Goal: Task Accomplishment & Management: Complete application form

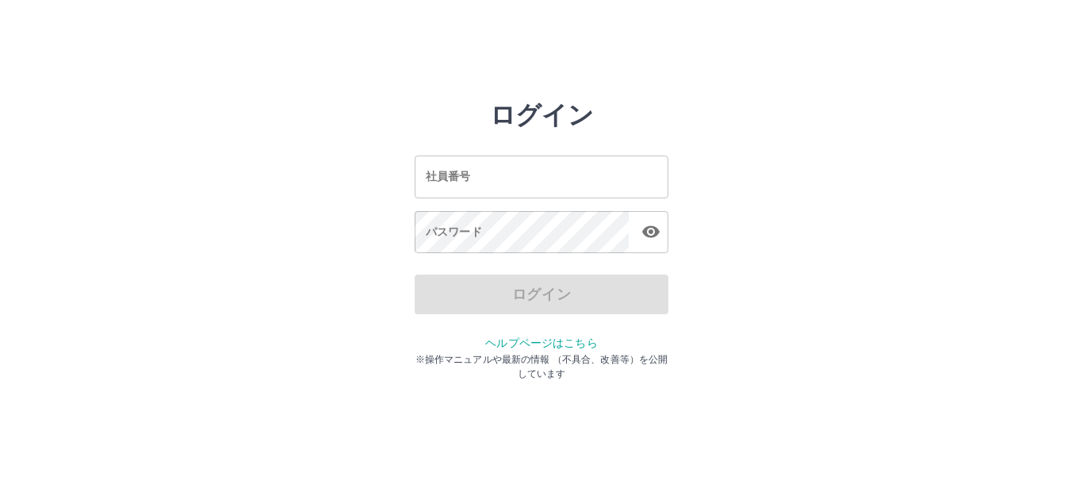
click at [536, 167] on input "社員番号" at bounding box center [542, 176] width 254 height 42
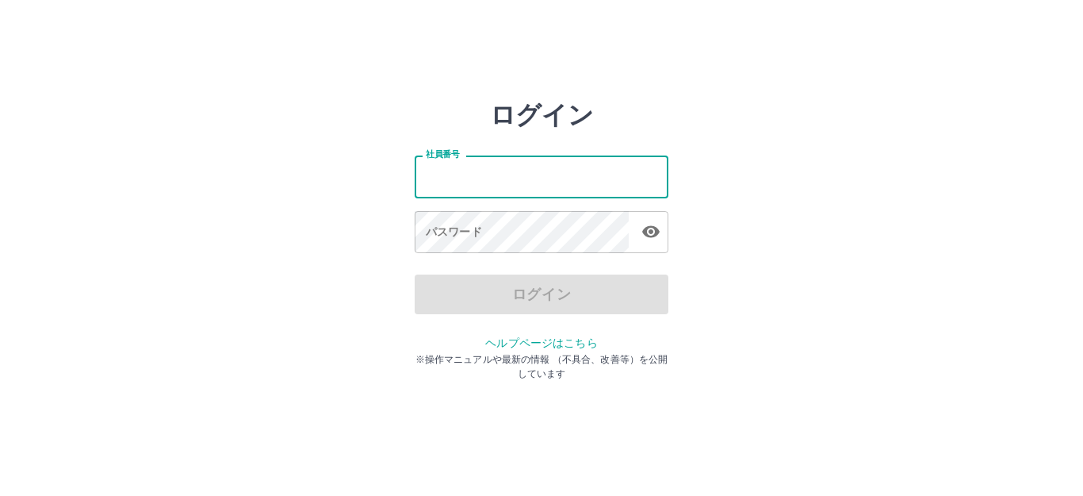
type input "*******"
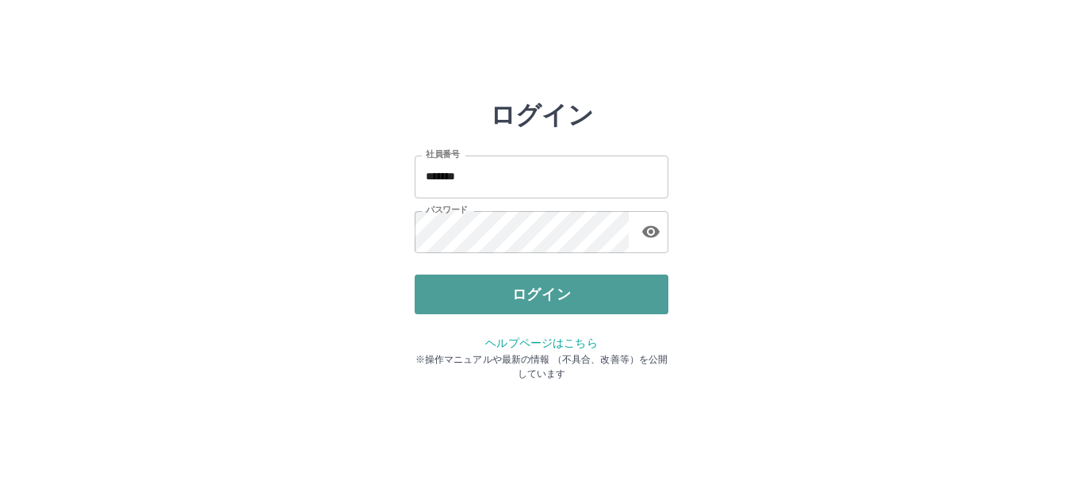
click at [543, 298] on button "ログイン" at bounding box center [542, 294] width 254 height 40
click at [543, 298] on div at bounding box center [541, 248] width 1083 height 496
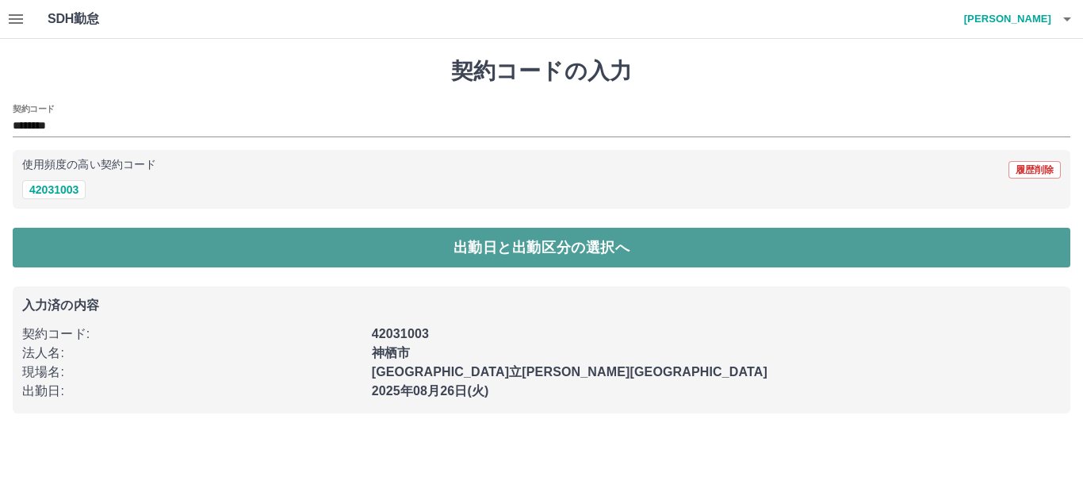
click at [494, 242] on button "出勤日と出勤区分の選択へ" at bounding box center [542, 248] width 1058 height 40
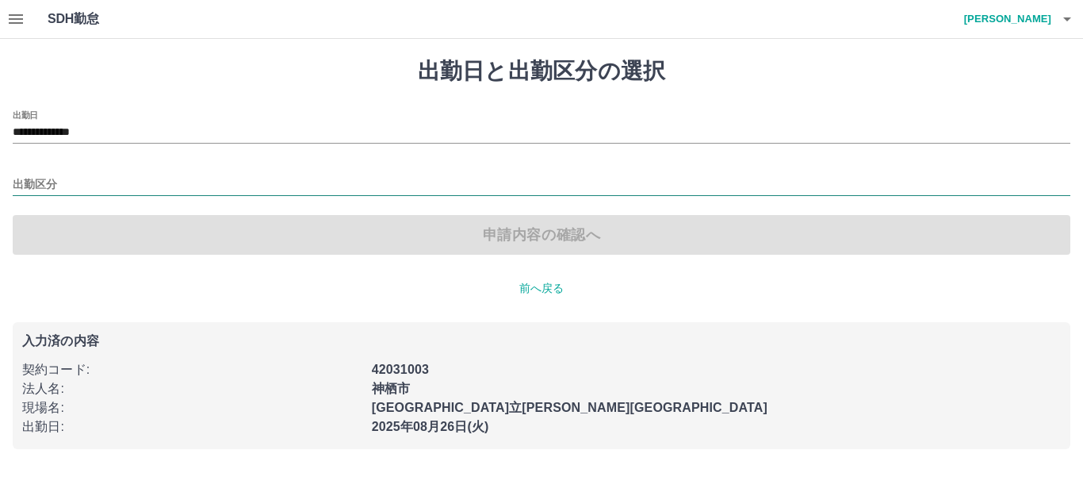
click at [30, 186] on input "出勤区分" at bounding box center [542, 185] width 1058 height 20
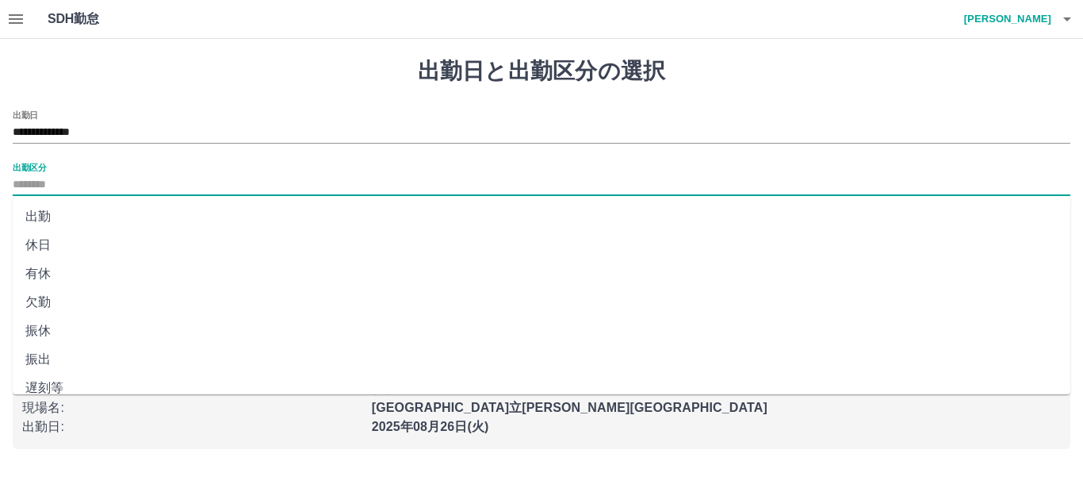
click at [41, 209] on li "出勤" at bounding box center [542, 216] width 1058 height 29
type input "**"
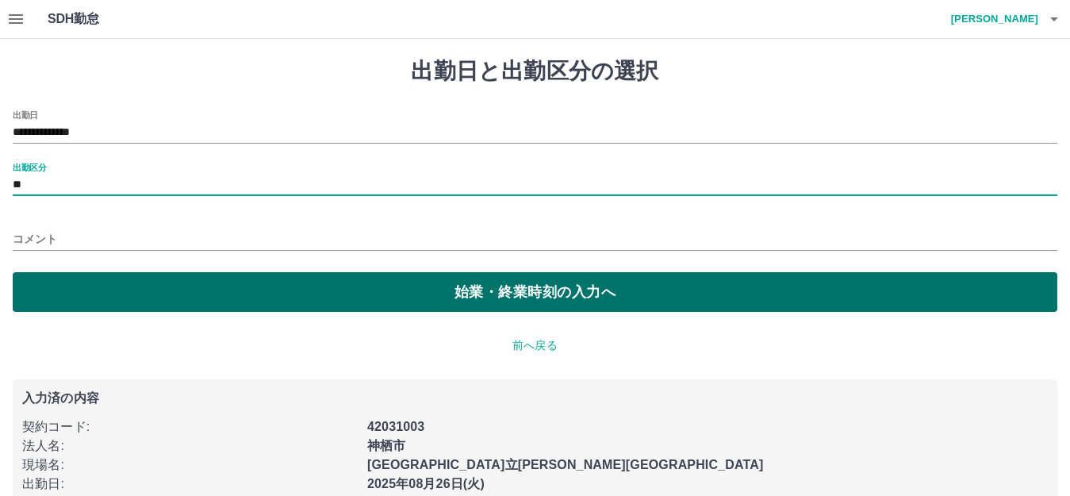
click at [78, 273] on button "始業・終業時刻の入力へ" at bounding box center [535, 292] width 1044 height 40
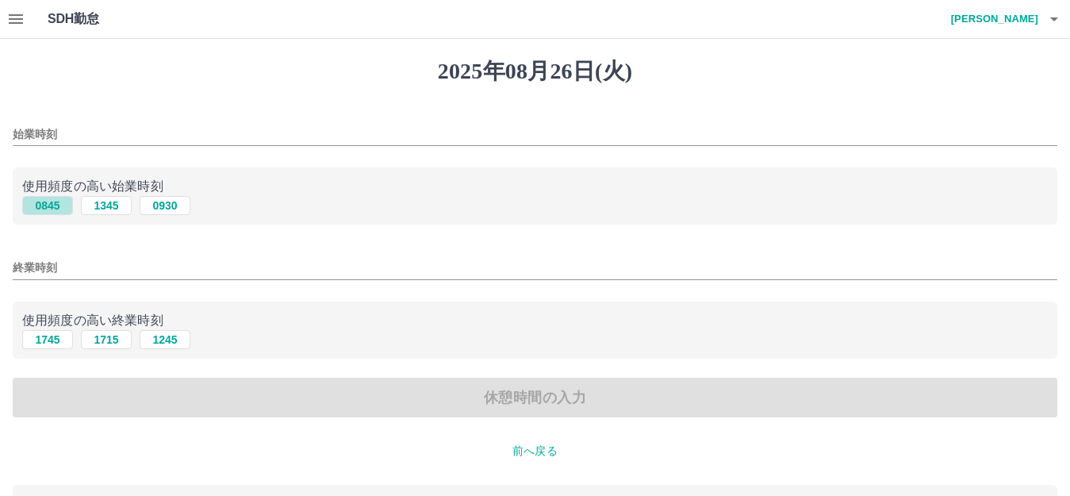
drag, startPoint x: 46, startPoint y: 205, endPoint x: 56, endPoint y: 266, distance: 61.9
click at [46, 208] on button "0845" at bounding box center [47, 205] width 51 height 19
type input "****"
click at [52, 332] on button "1745" at bounding box center [47, 339] width 51 height 19
type input "****"
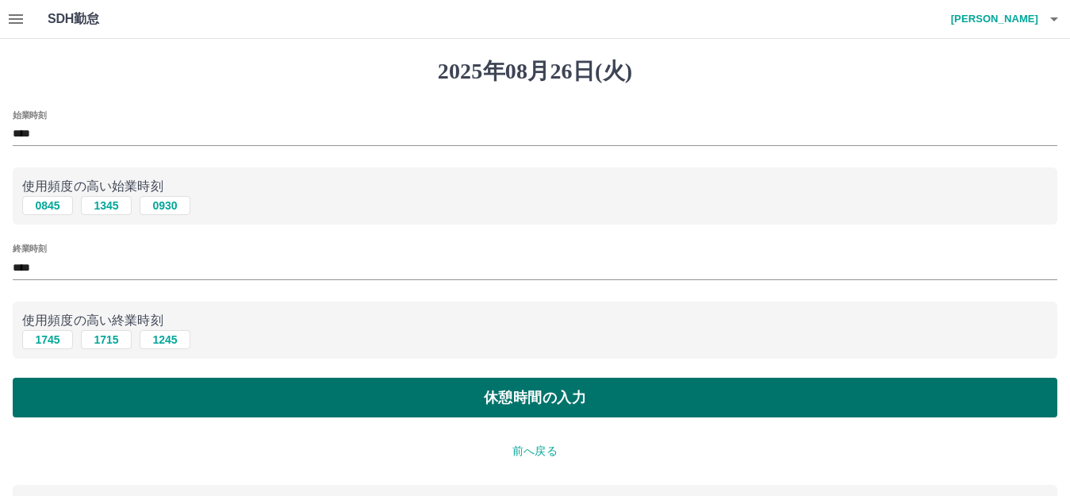
click at [75, 396] on button "休憩時間の入力" at bounding box center [535, 397] width 1044 height 40
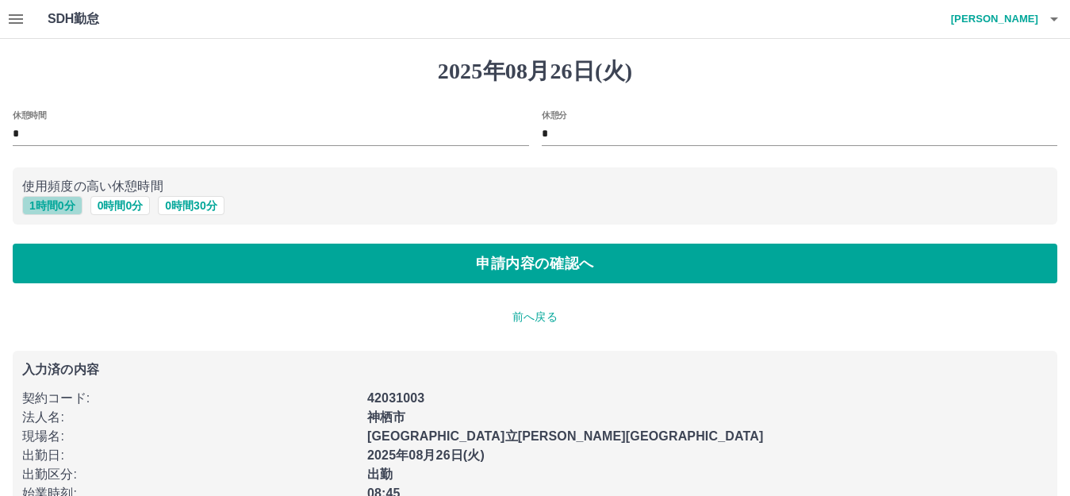
click at [59, 206] on button "1 時間 0 分" at bounding box center [52, 205] width 60 height 19
type input "*"
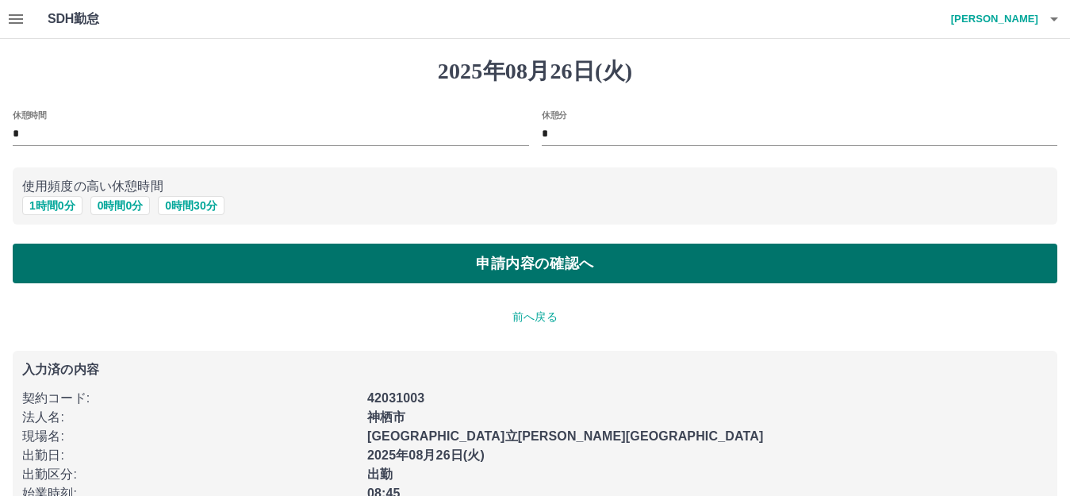
click at [67, 258] on button "申請内容の確認へ" at bounding box center [535, 263] width 1044 height 40
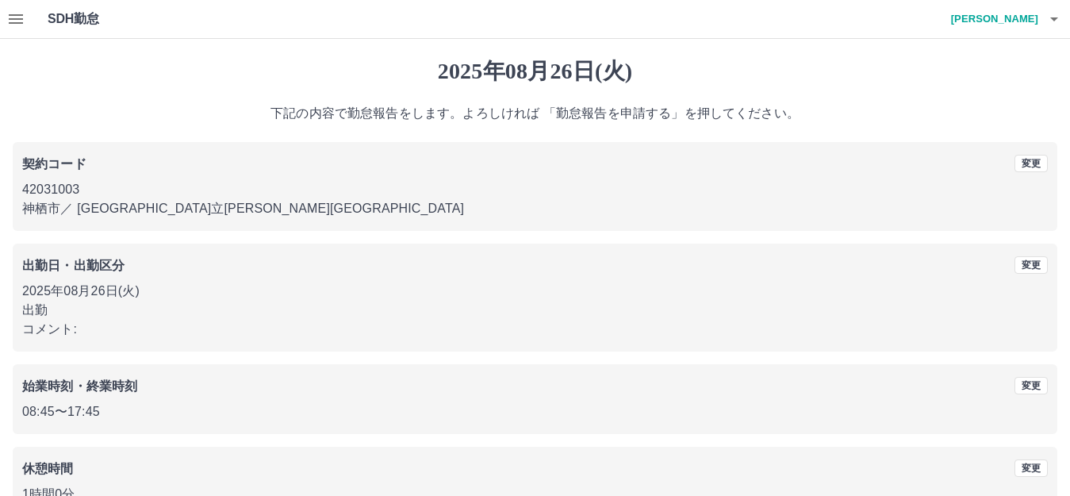
scroll to position [98, 0]
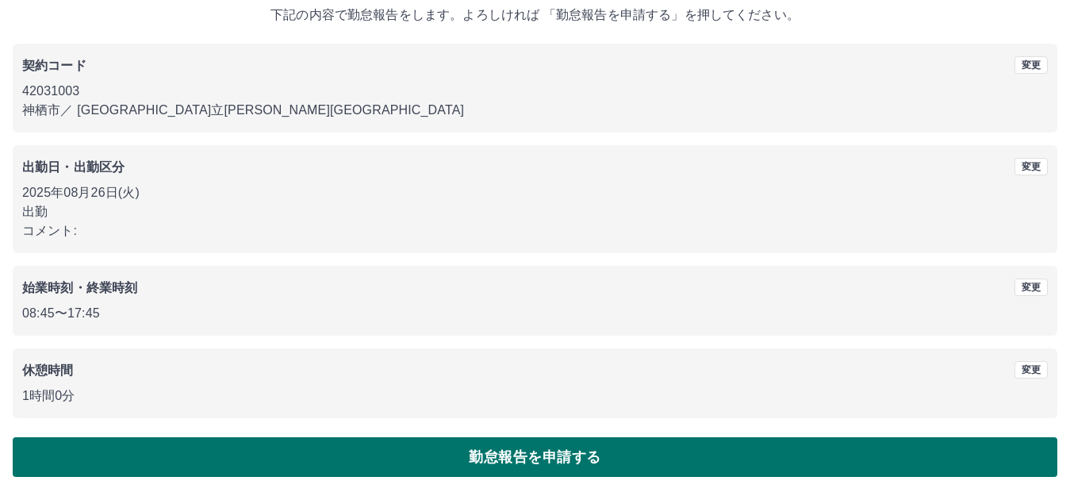
click at [520, 454] on button "勤怠報告を申請する" at bounding box center [535, 457] width 1044 height 40
click at [520, 454] on div at bounding box center [535, 248] width 1070 height 496
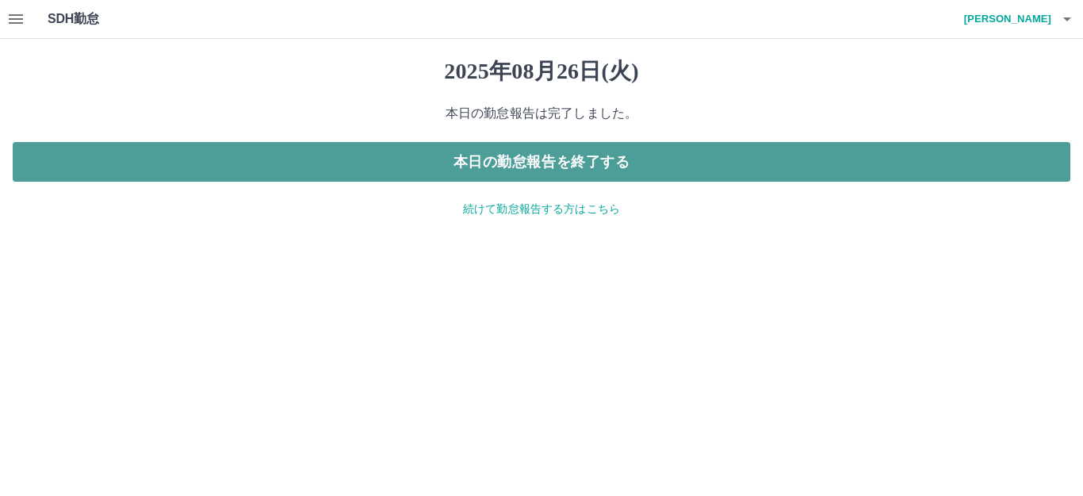
click at [498, 155] on button "本日の勤怠報告を終了する" at bounding box center [542, 162] width 1058 height 40
